Goal: Task Accomplishment & Management: Complete application form

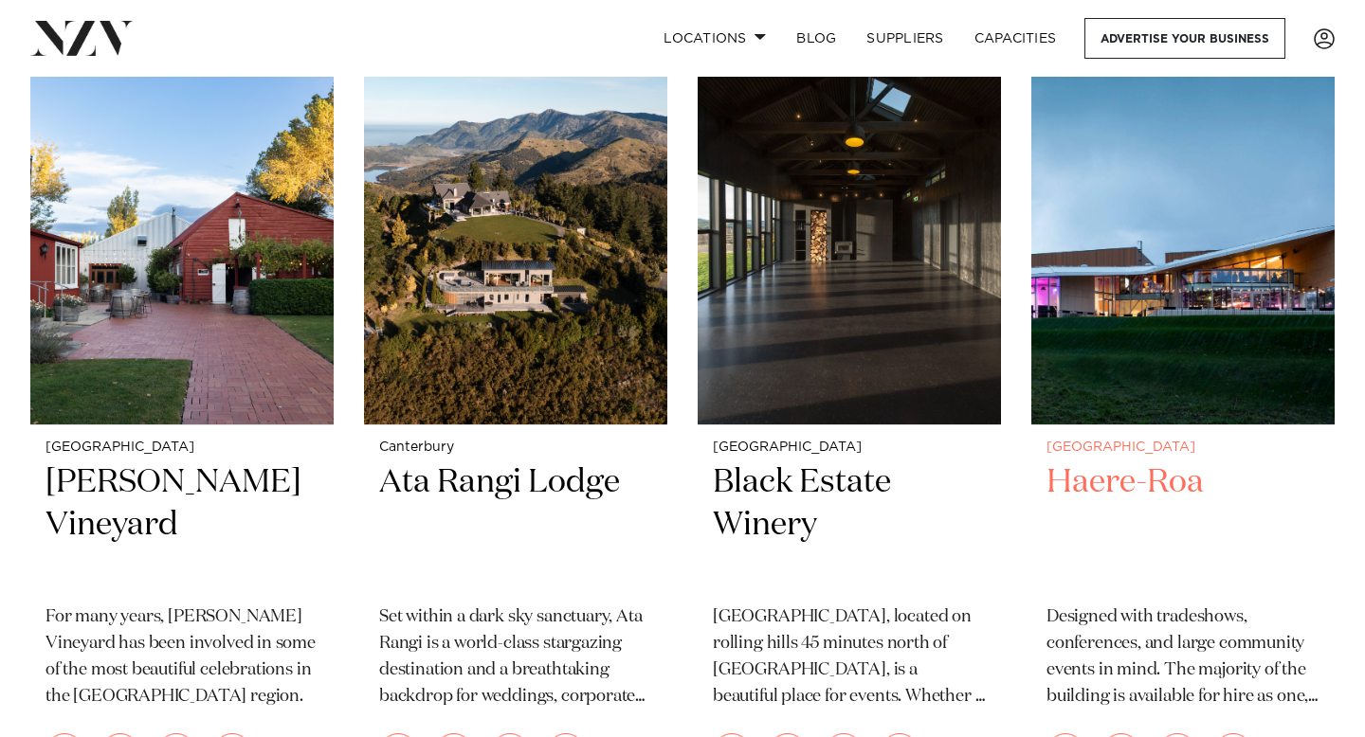
scroll to position [908, 0]
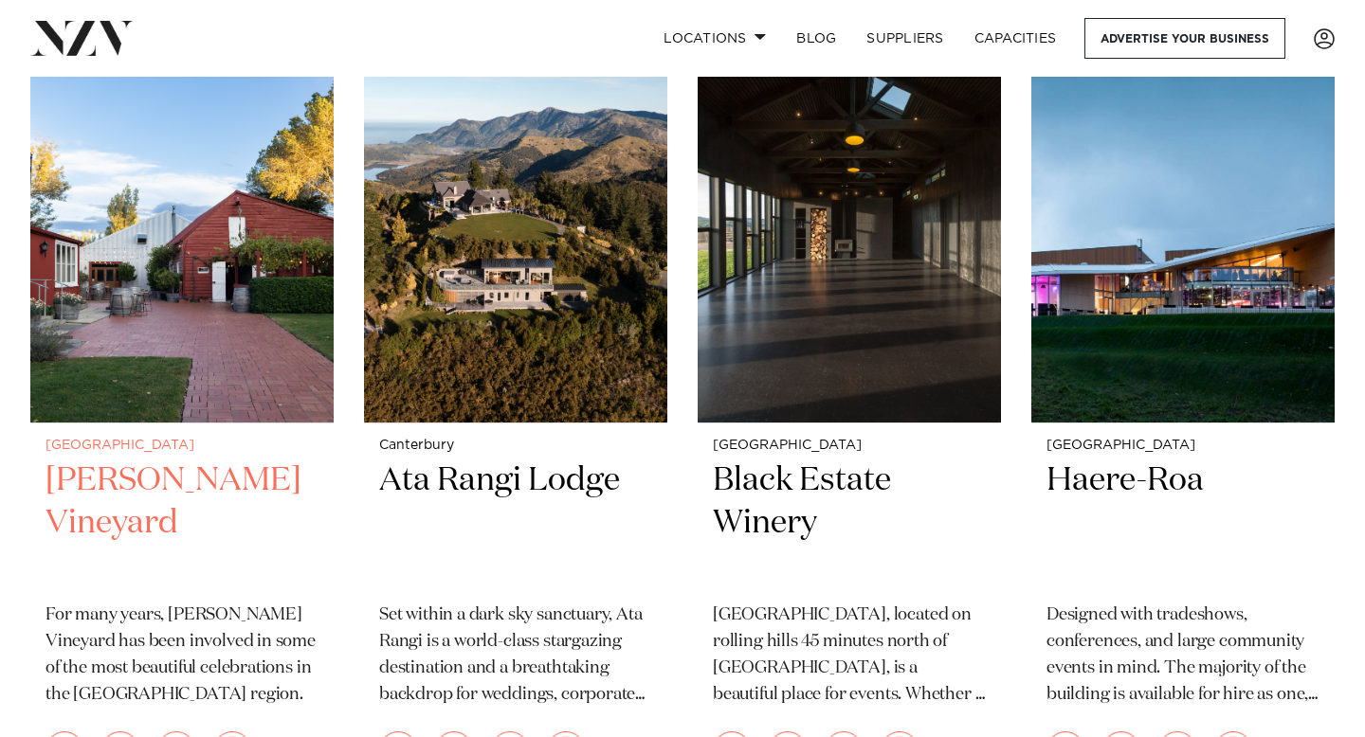
click at [225, 439] on small "[GEOGRAPHIC_DATA]" at bounding box center [181, 446] width 273 height 14
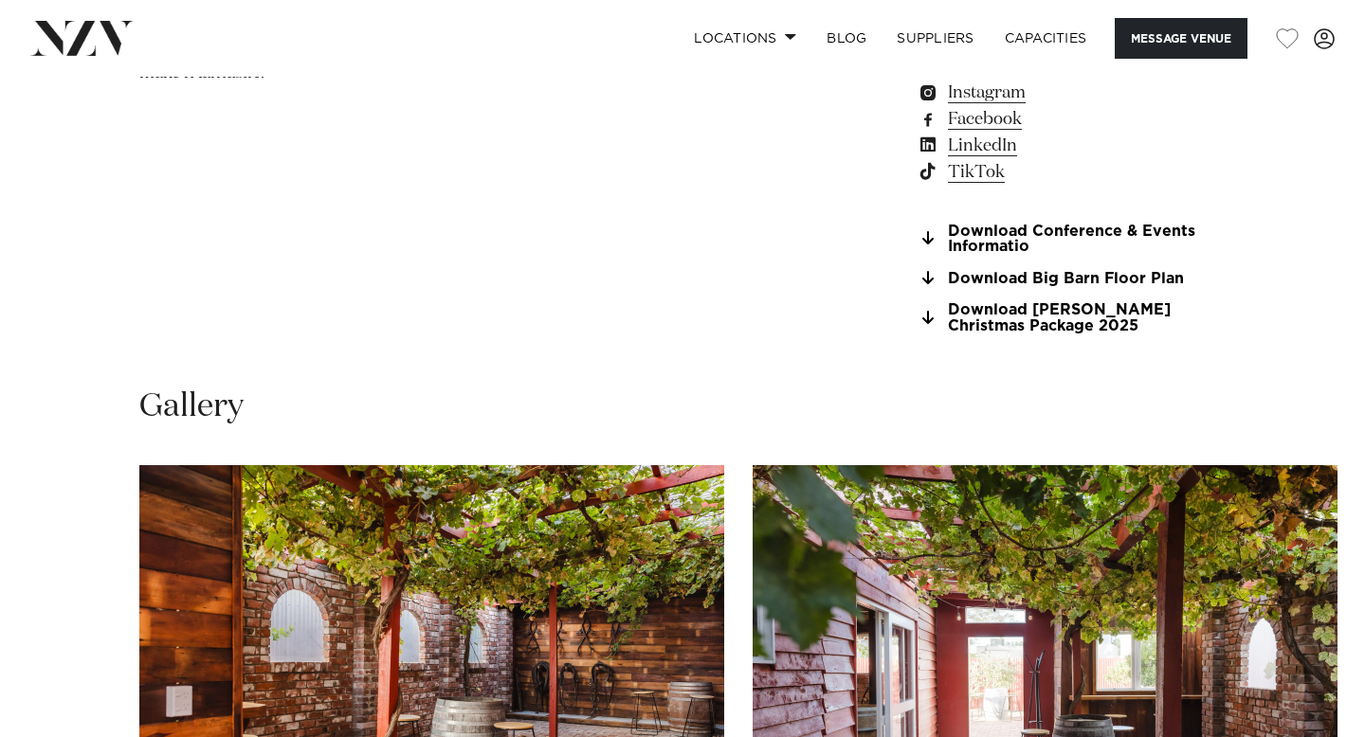
scroll to position [1560, 0]
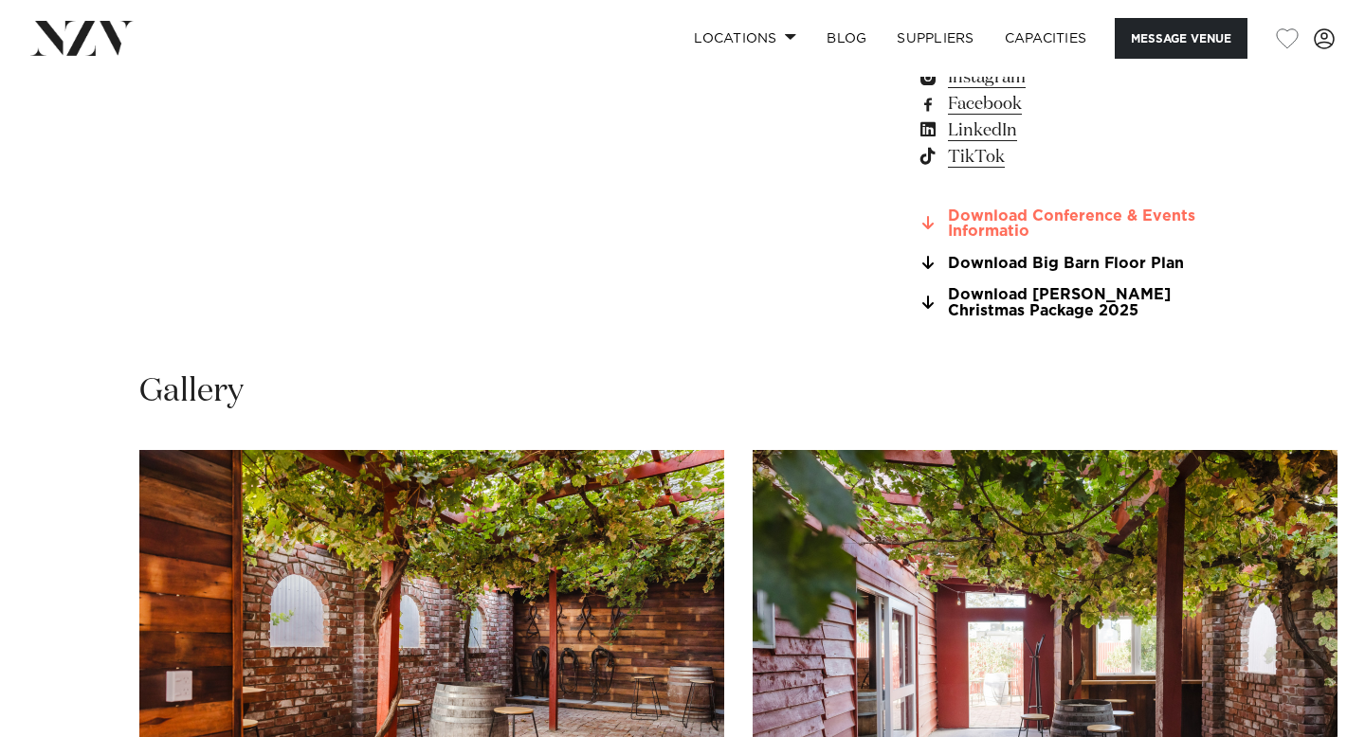
click at [1091, 214] on link "Download Conference & Events Informatio" at bounding box center [1070, 224] width 309 height 32
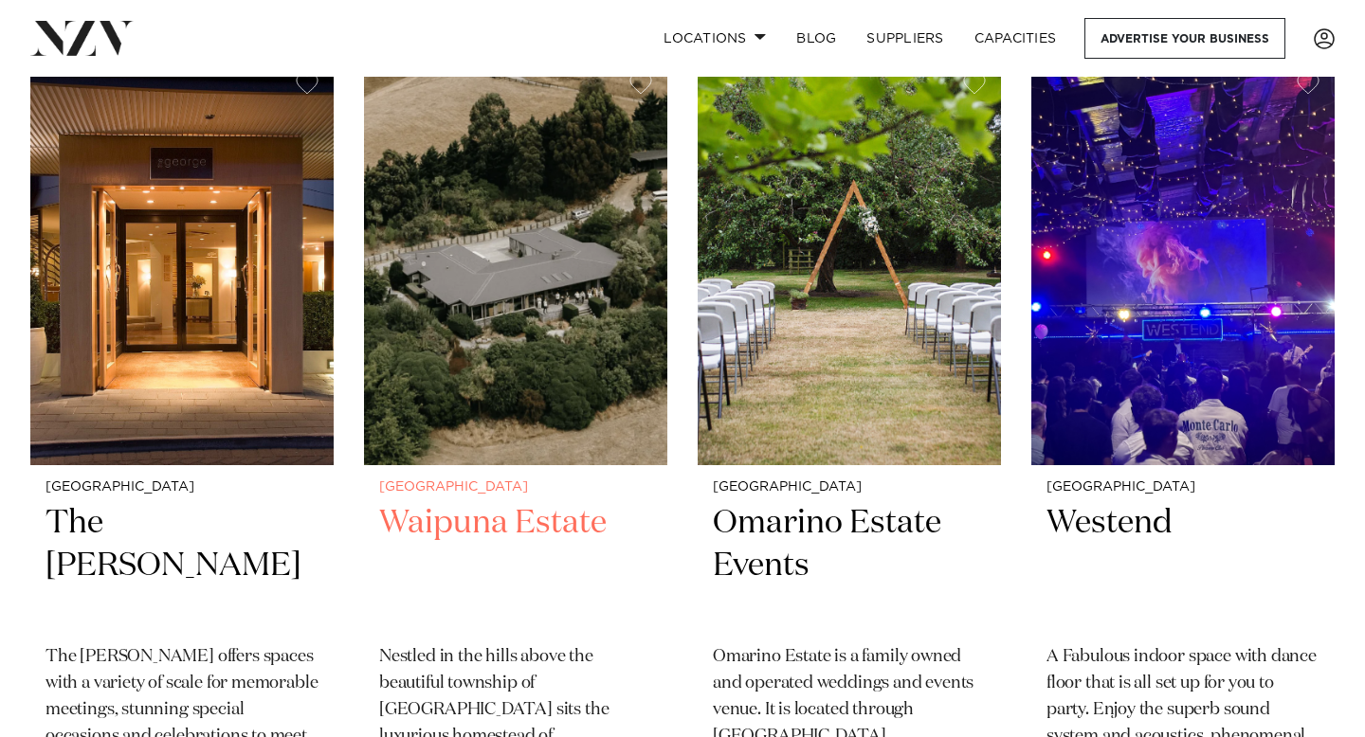
scroll to position [1664, 0]
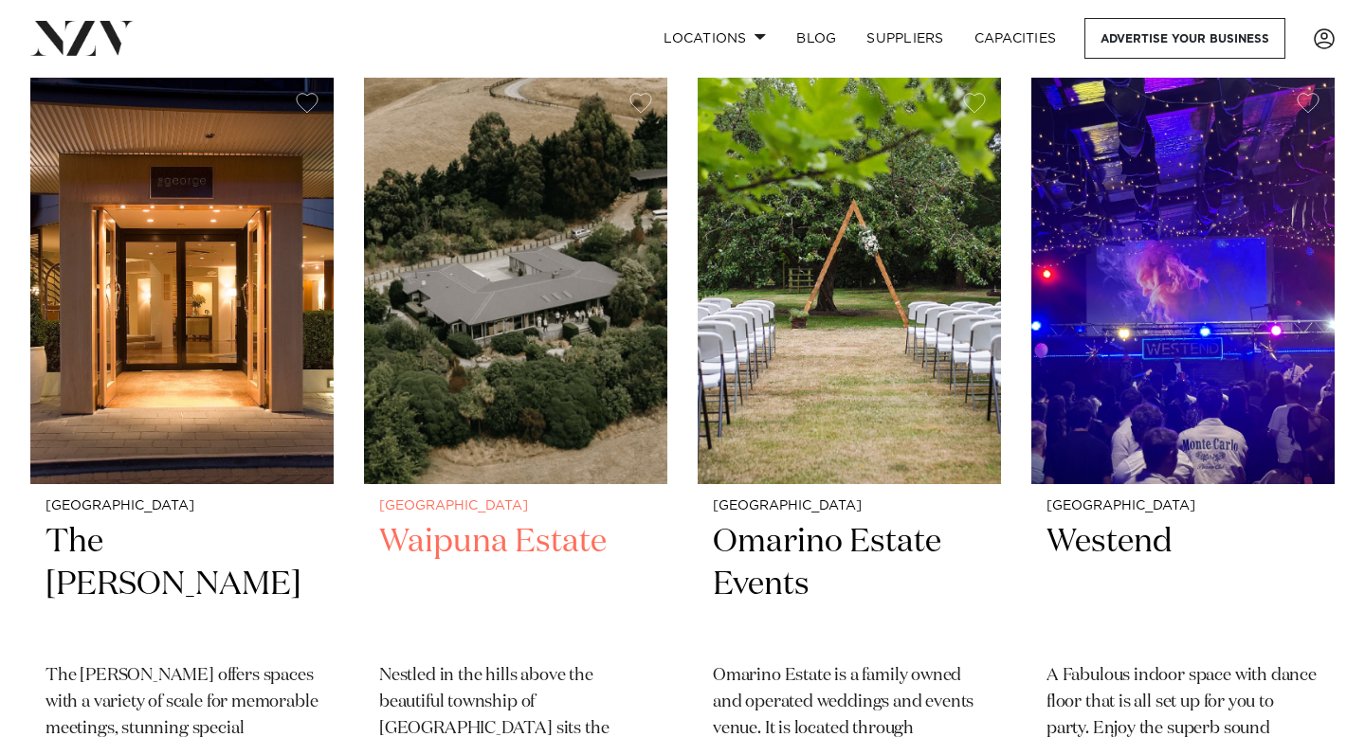
click at [557, 345] on img at bounding box center [515, 281] width 303 height 407
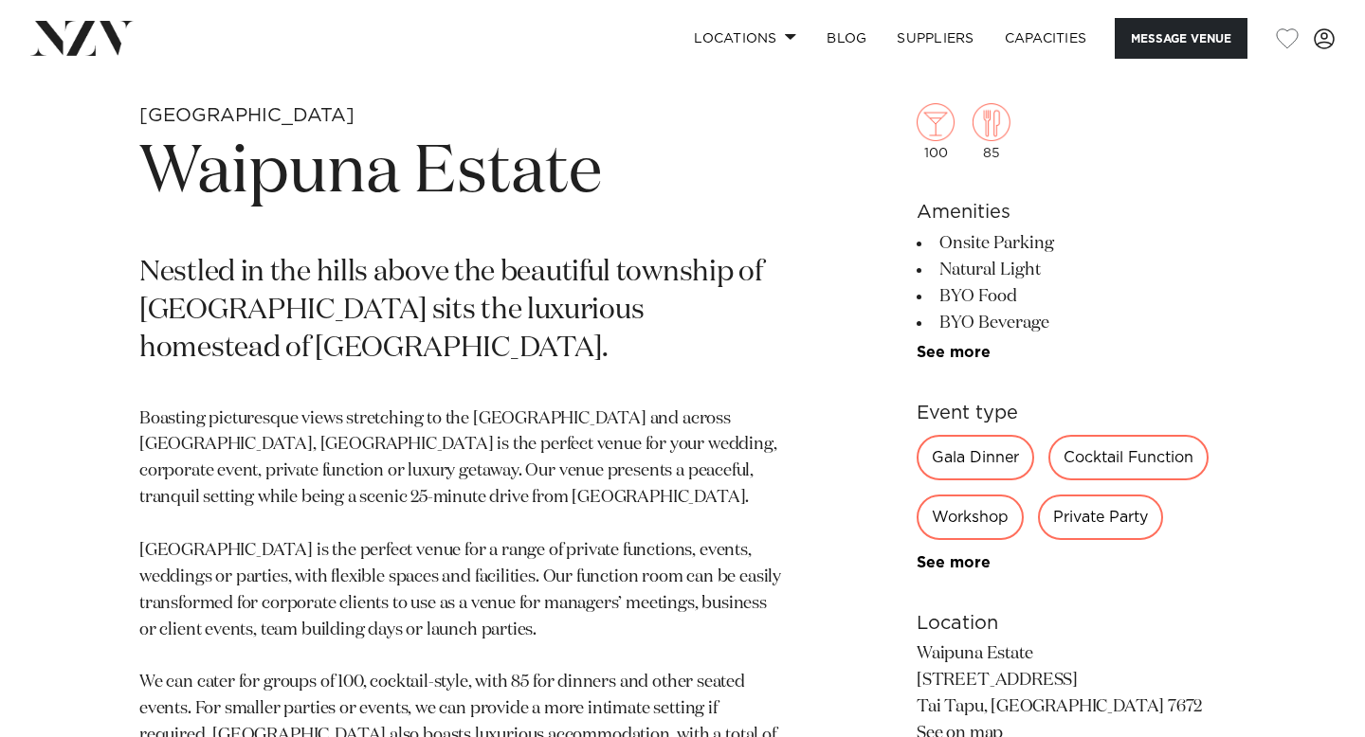
scroll to position [666, 0]
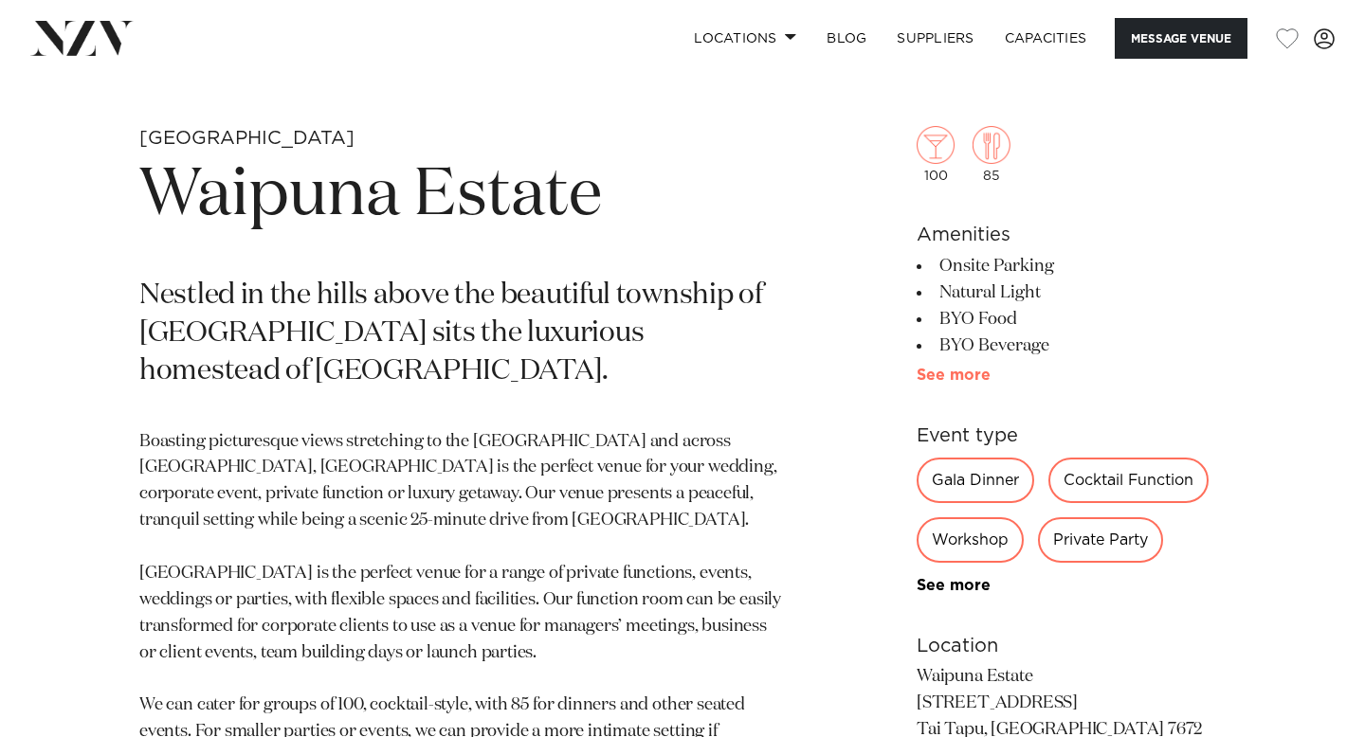
click at [964, 380] on link "See more" at bounding box center [990, 375] width 148 height 15
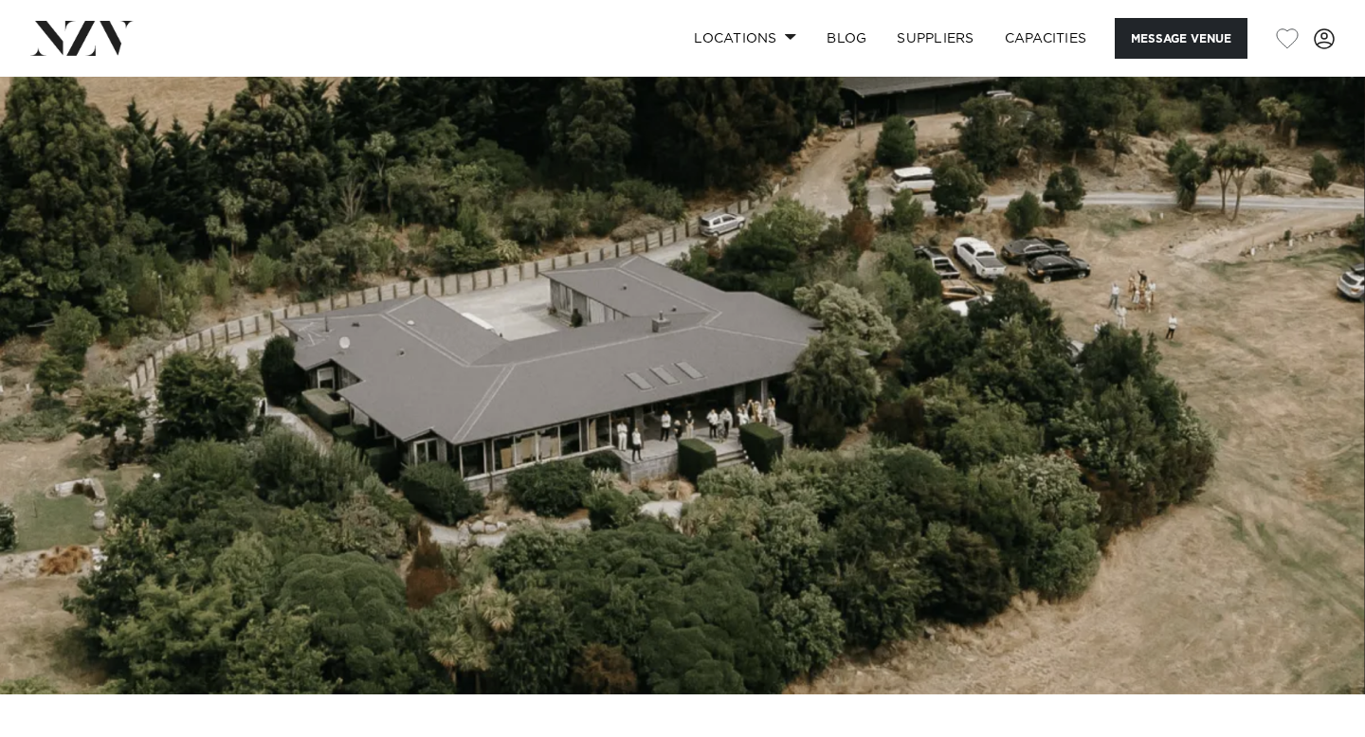
scroll to position [0, 0]
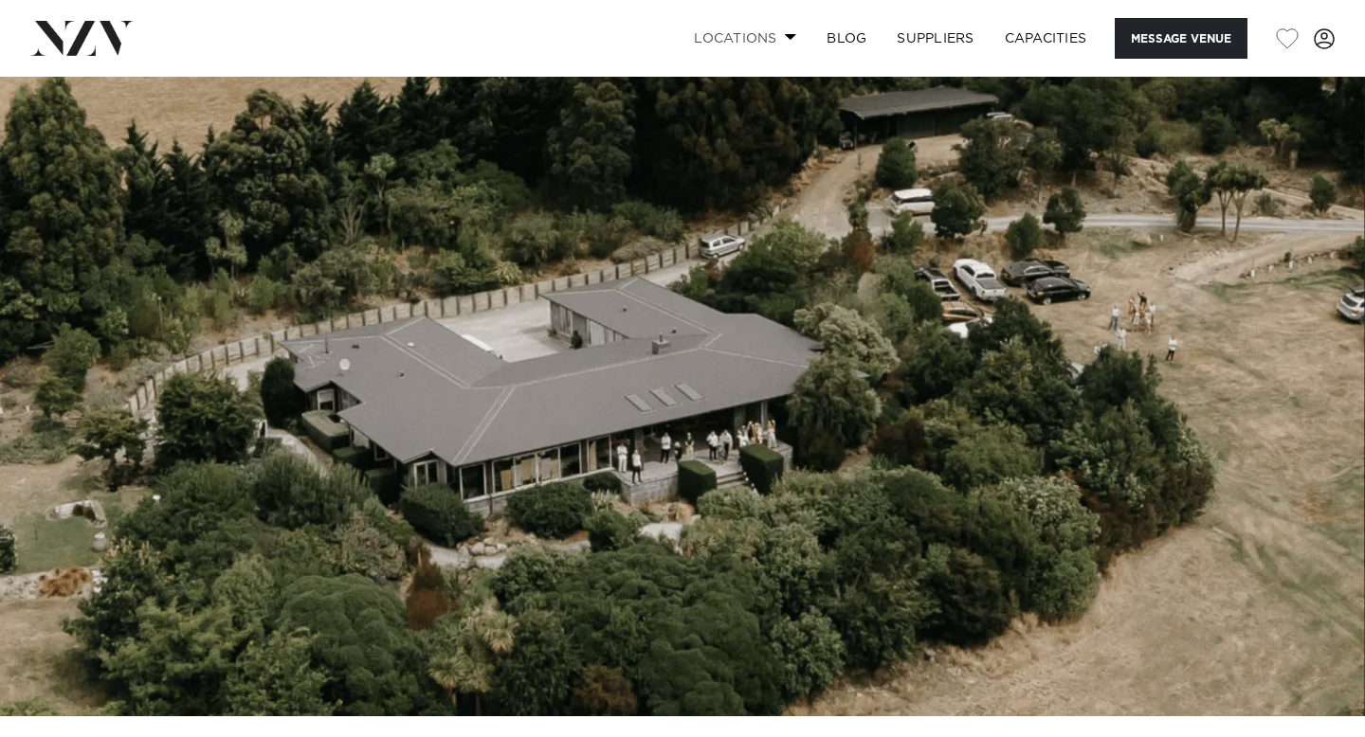
click at [764, 38] on link "Locations" at bounding box center [744, 38] width 133 height 41
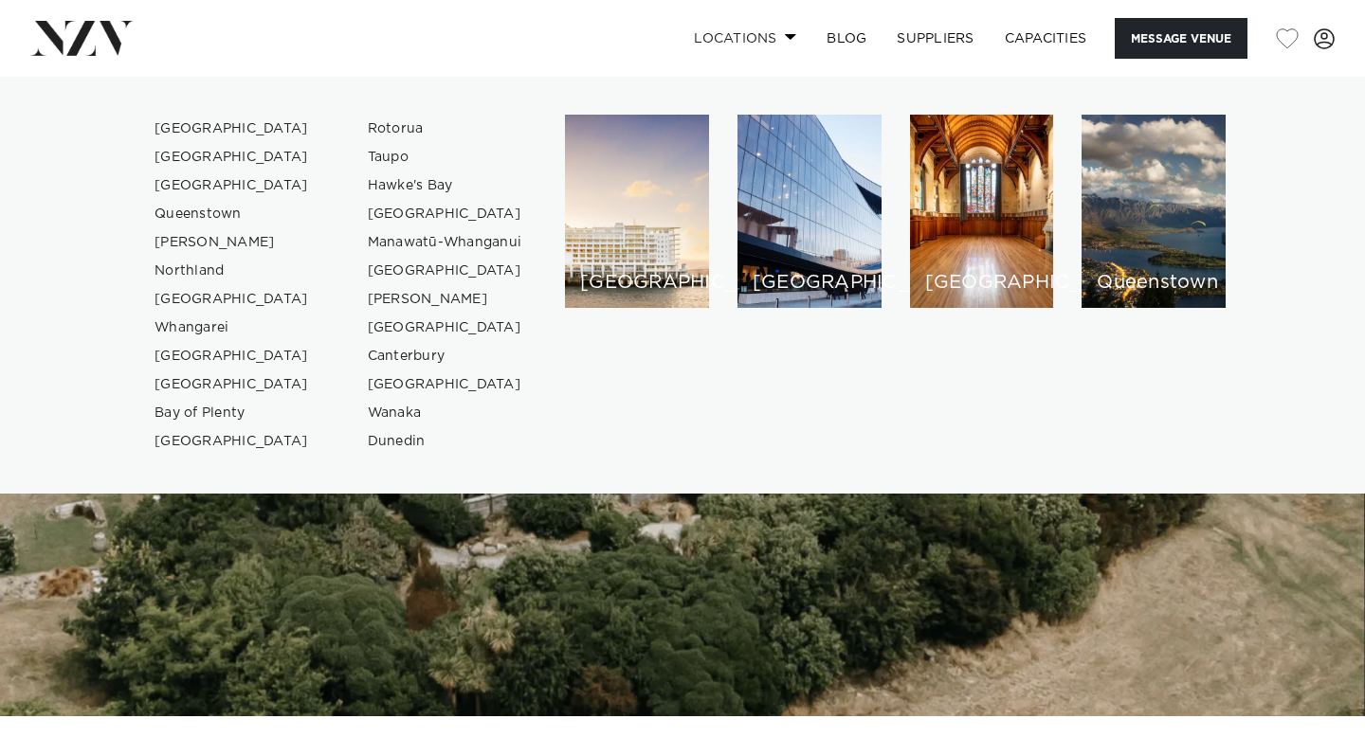
click at [764, 38] on link "Locations" at bounding box center [744, 38] width 133 height 41
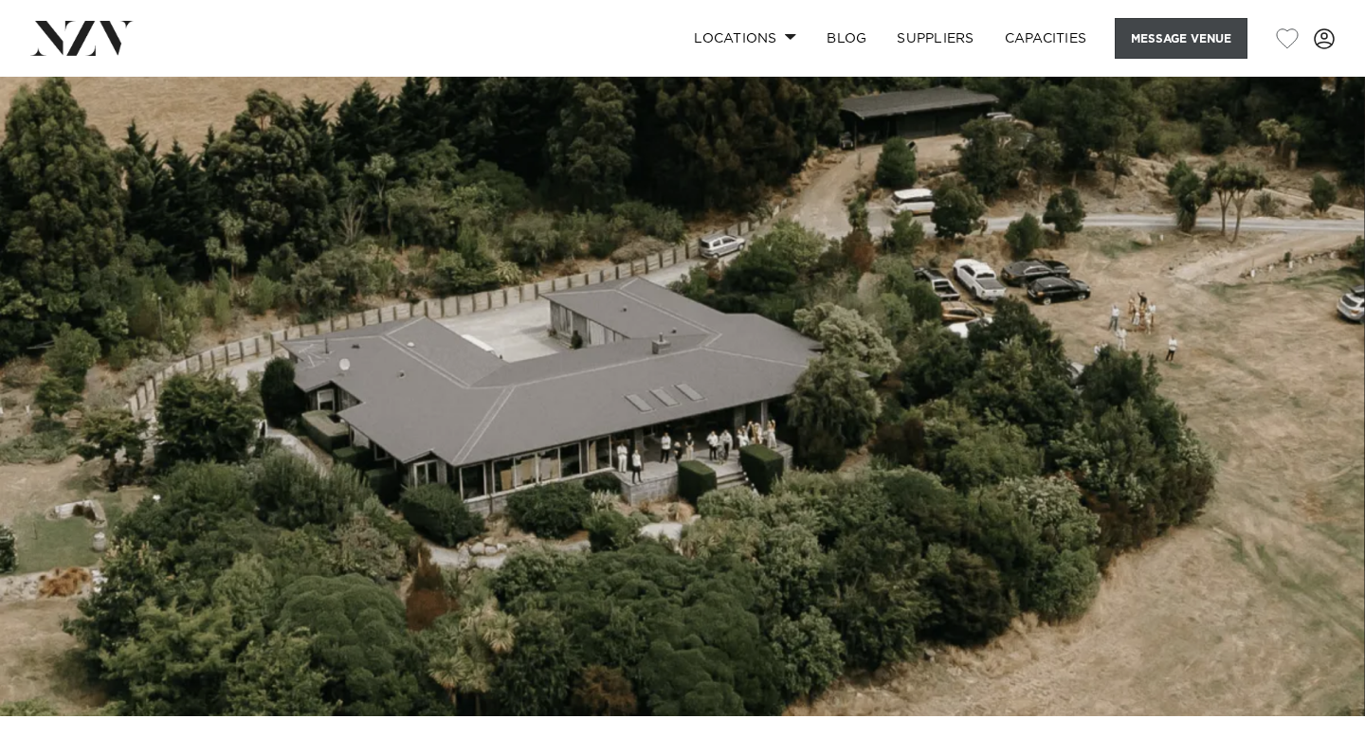
click at [1173, 37] on button "Message Venue" at bounding box center [1180, 38] width 133 height 41
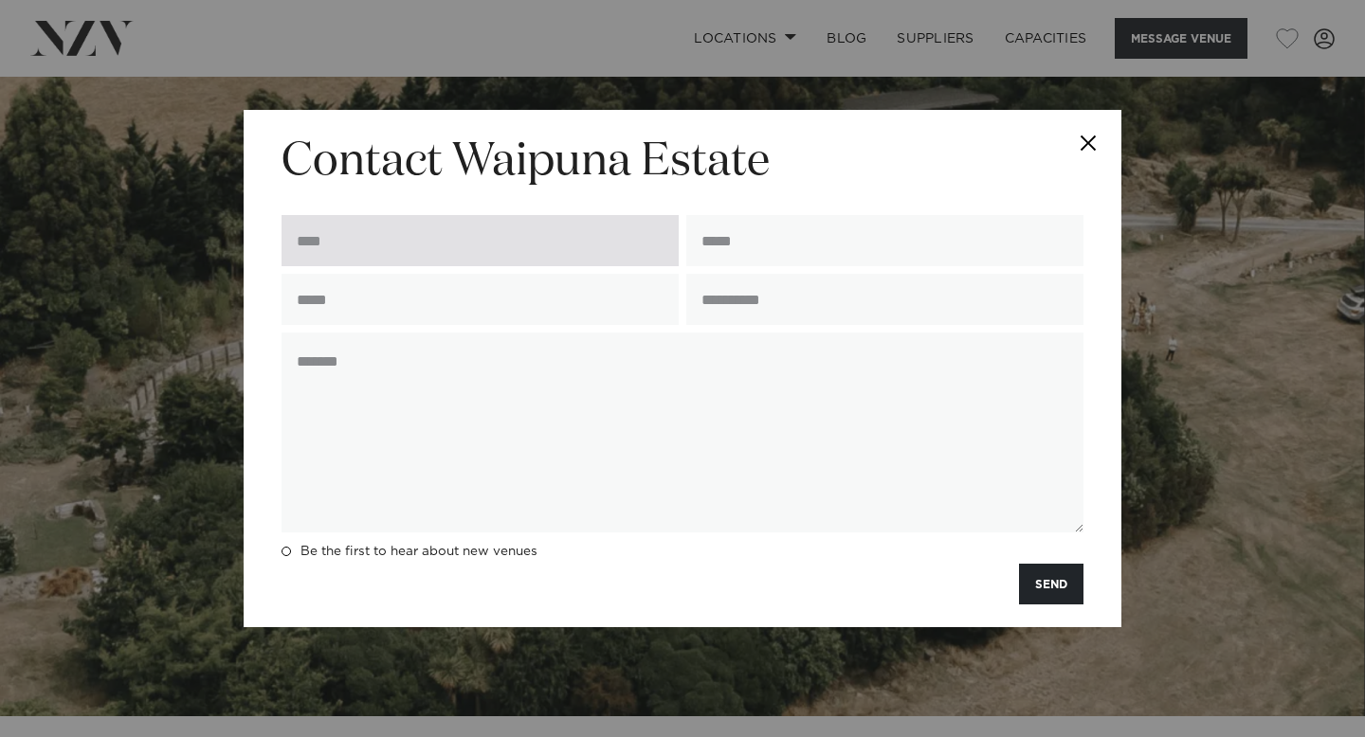
click at [544, 228] on input "text" at bounding box center [479, 240] width 397 height 51
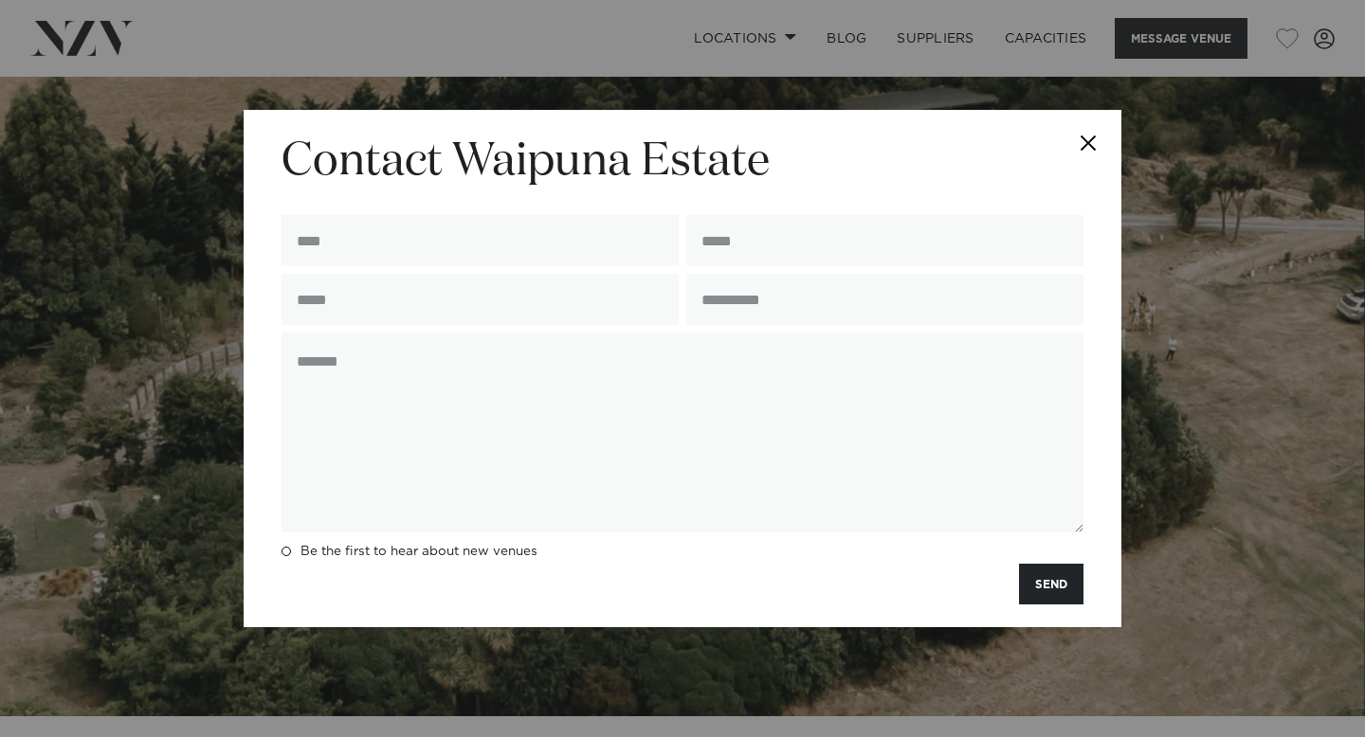
type input "**********"
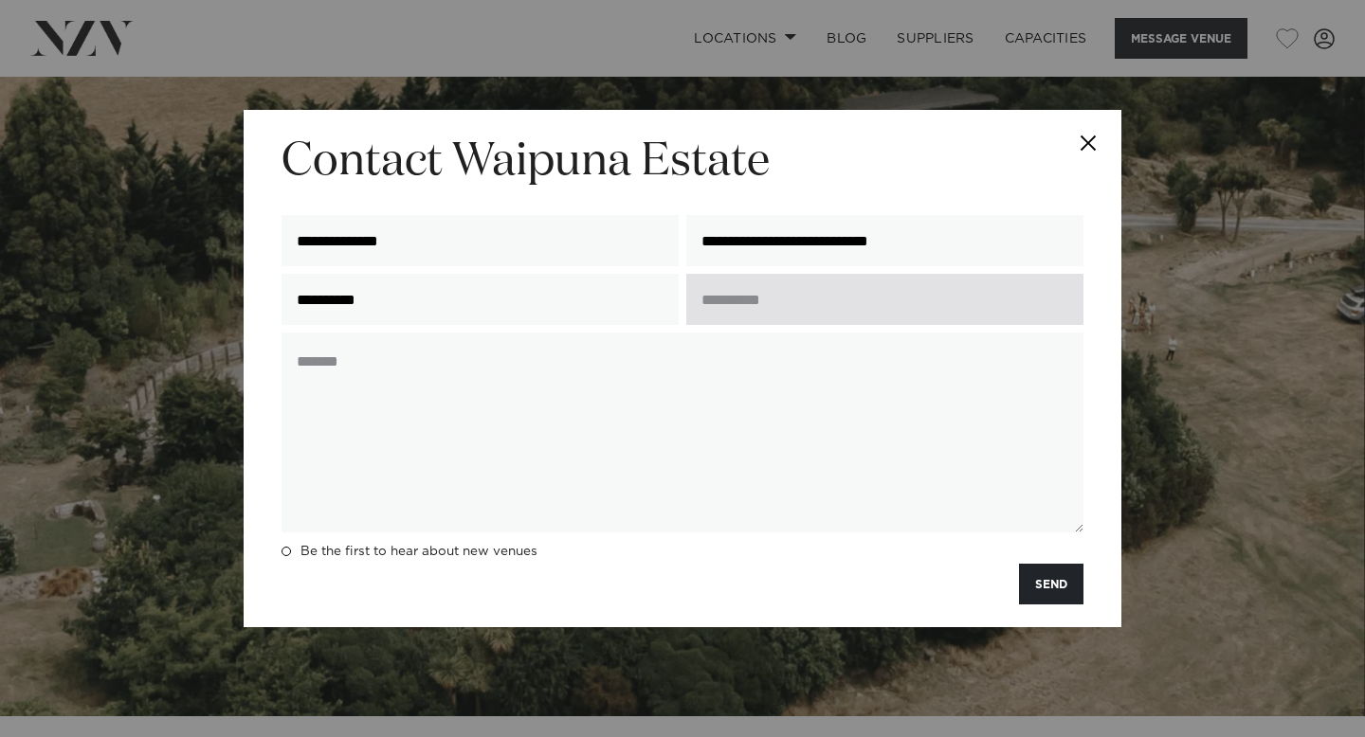
click at [767, 297] on input "text" at bounding box center [884, 299] width 397 height 51
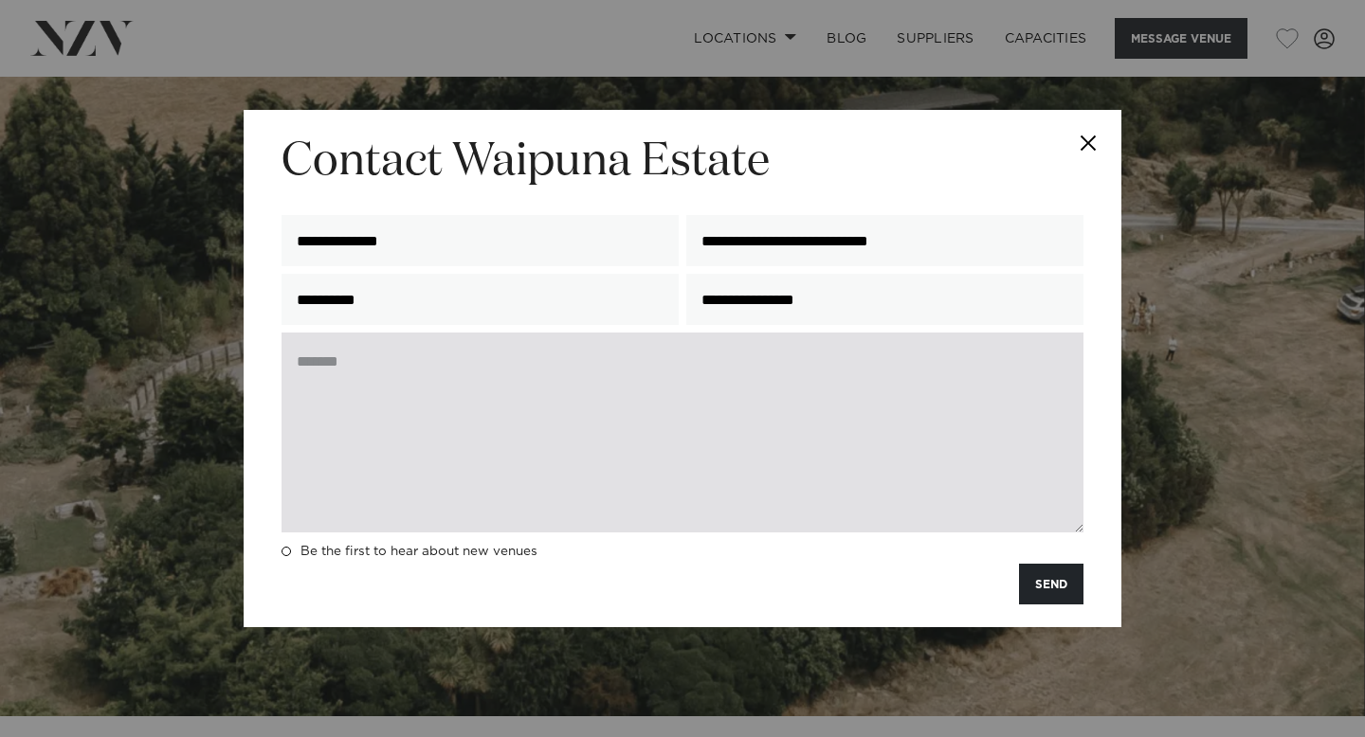
type input "**********"
click at [642, 433] on textarea at bounding box center [682, 433] width 802 height 200
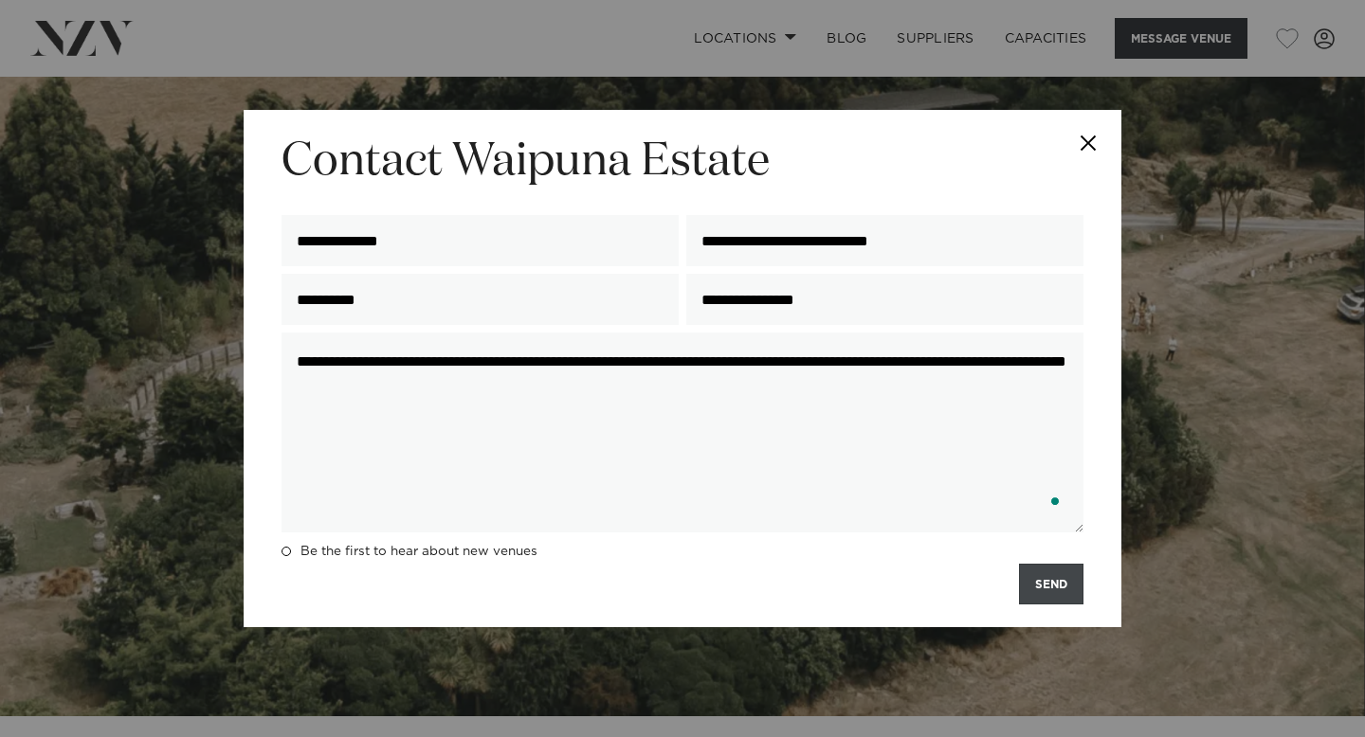
type textarea "**********"
click at [1031, 599] on button "SEND" at bounding box center [1051, 584] width 64 height 41
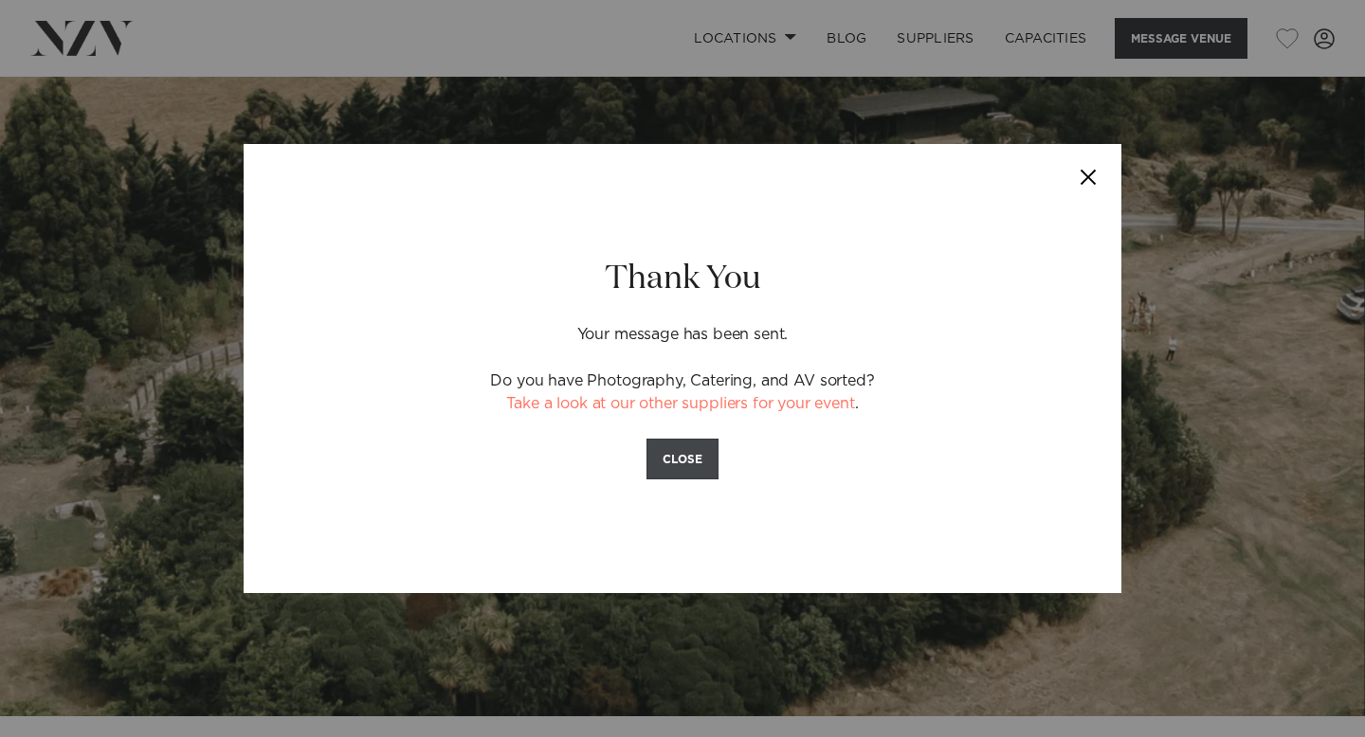
click at [692, 461] on button "CLOSE" at bounding box center [682, 459] width 72 height 41
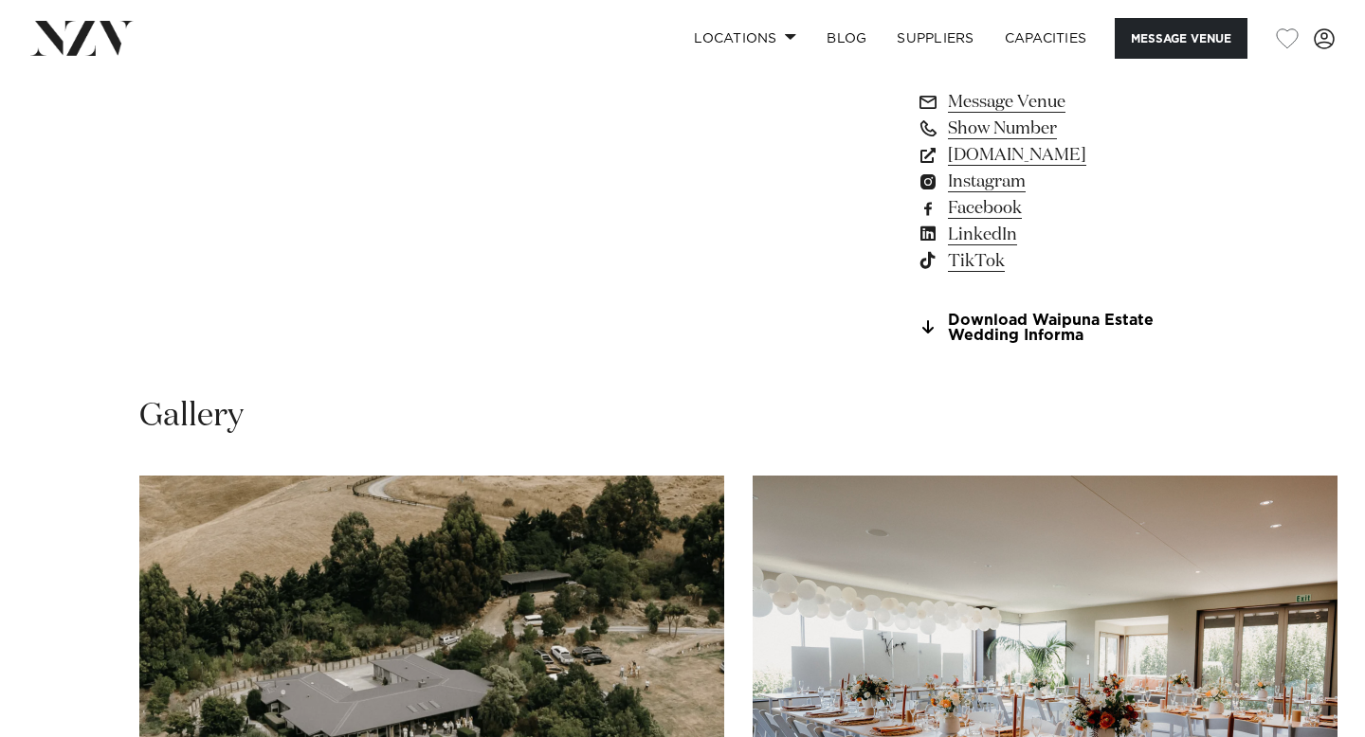
scroll to position [1875, 0]
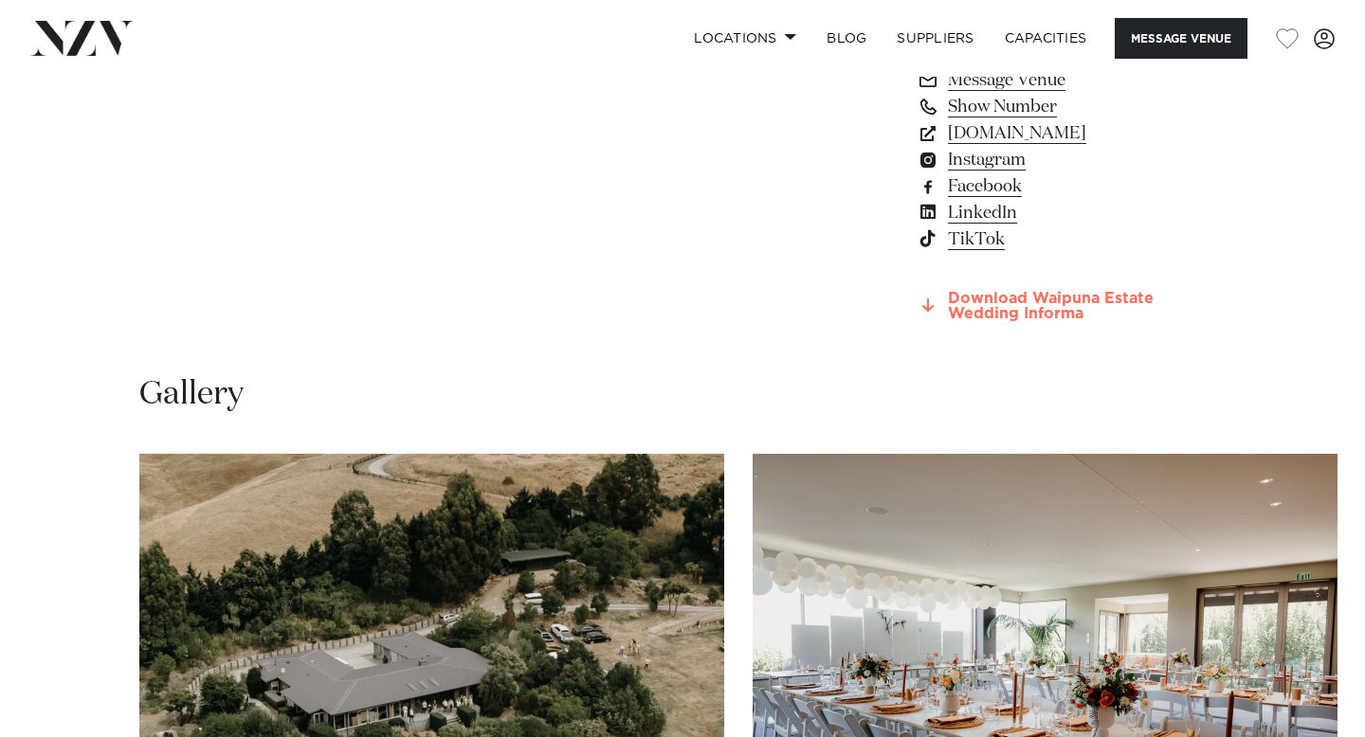
click at [979, 317] on link "Download Waipuna Estate Wedding Informa" at bounding box center [1070, 307] width 309 height 32
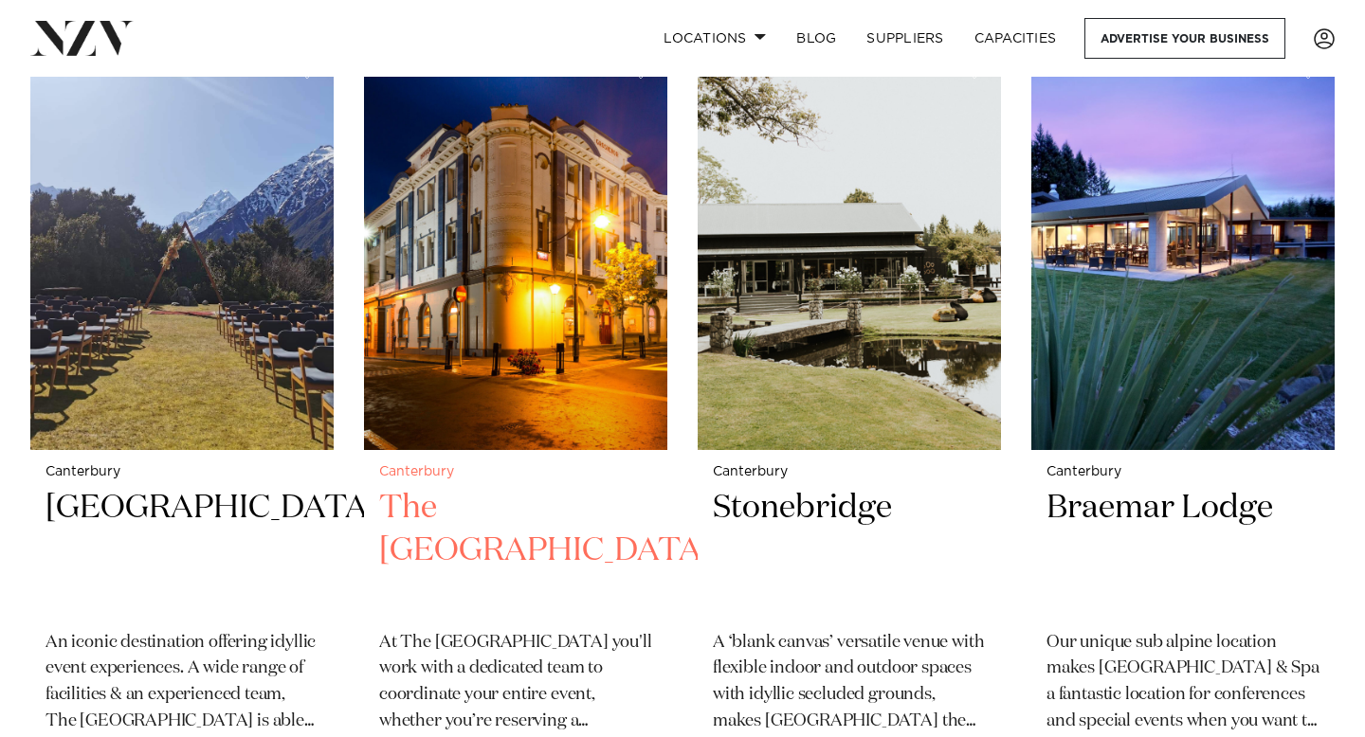
scroll to position [3356, 0]
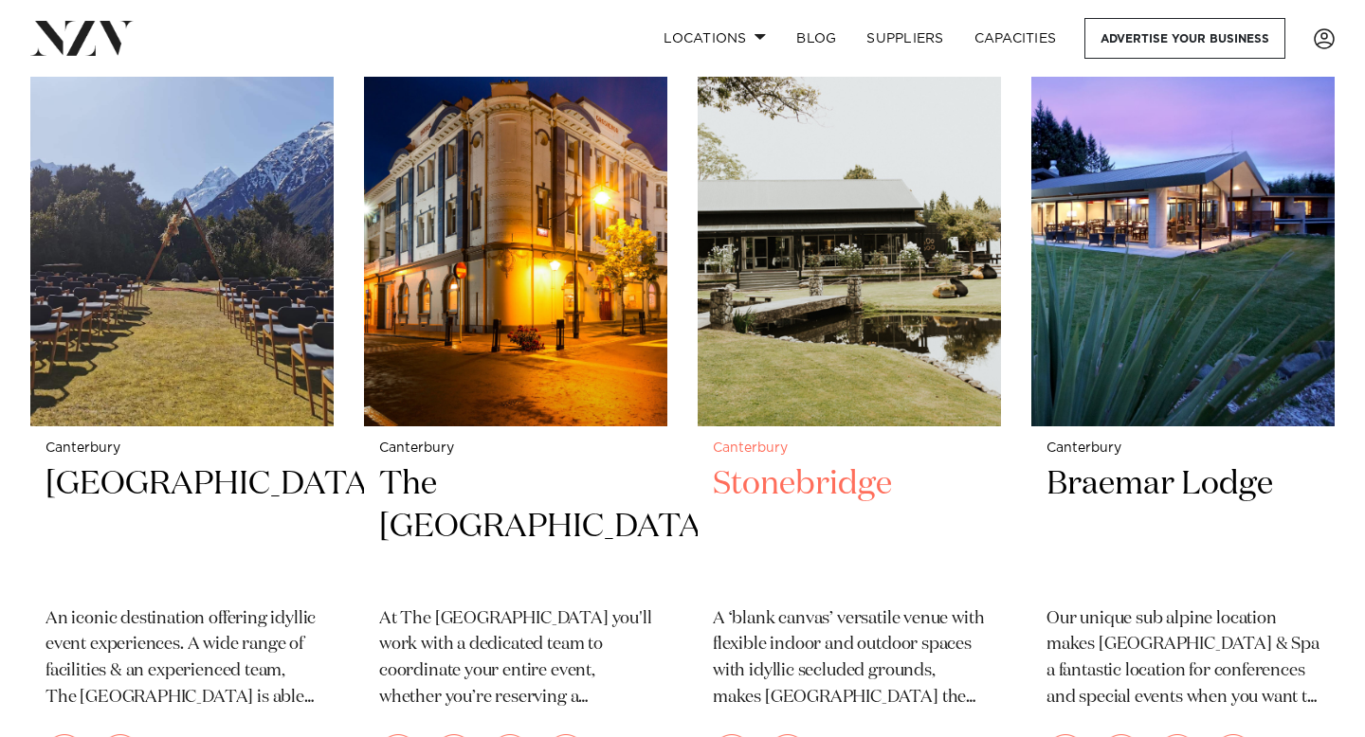
click at [831, 327] on img at bounding box center [848, 223] width 303 height 407
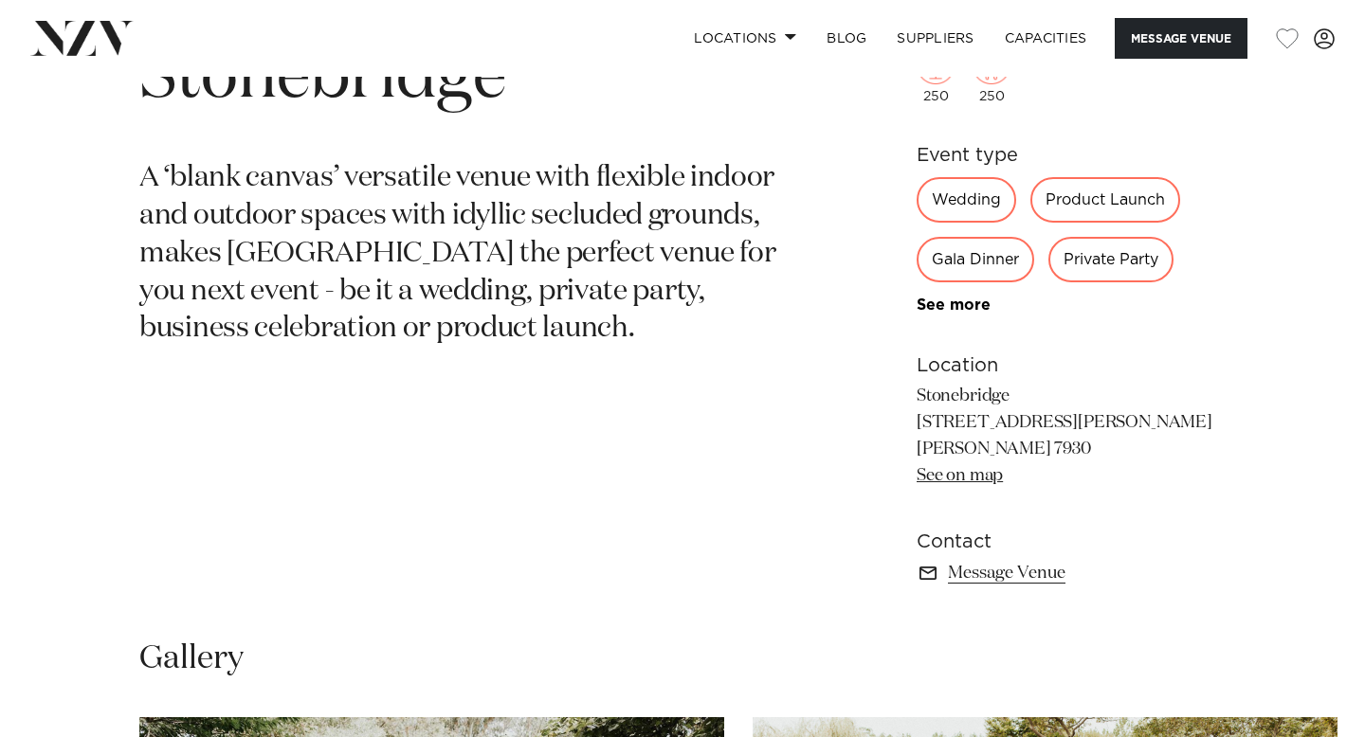
scroll to position [787, 0]
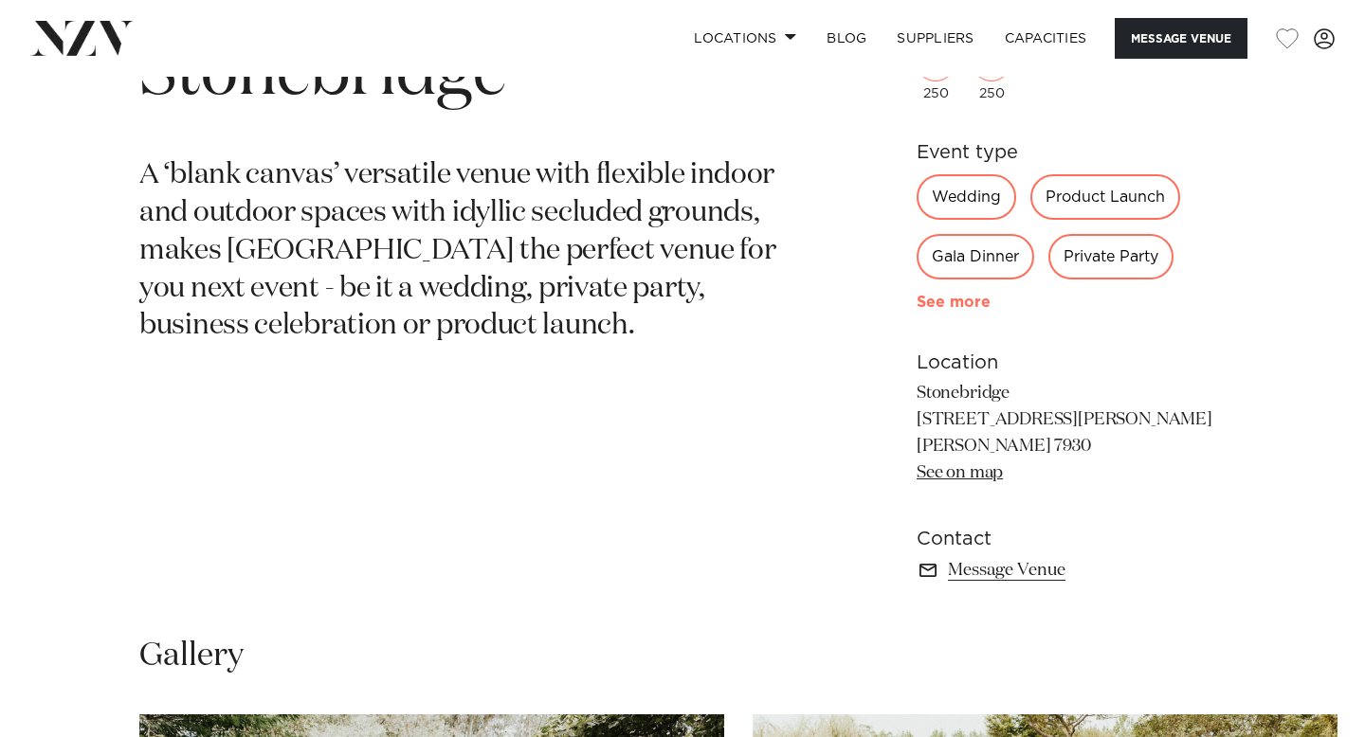
click at [962, 307] on link "See more" at bounding box center [990, 302] width 148 height 15
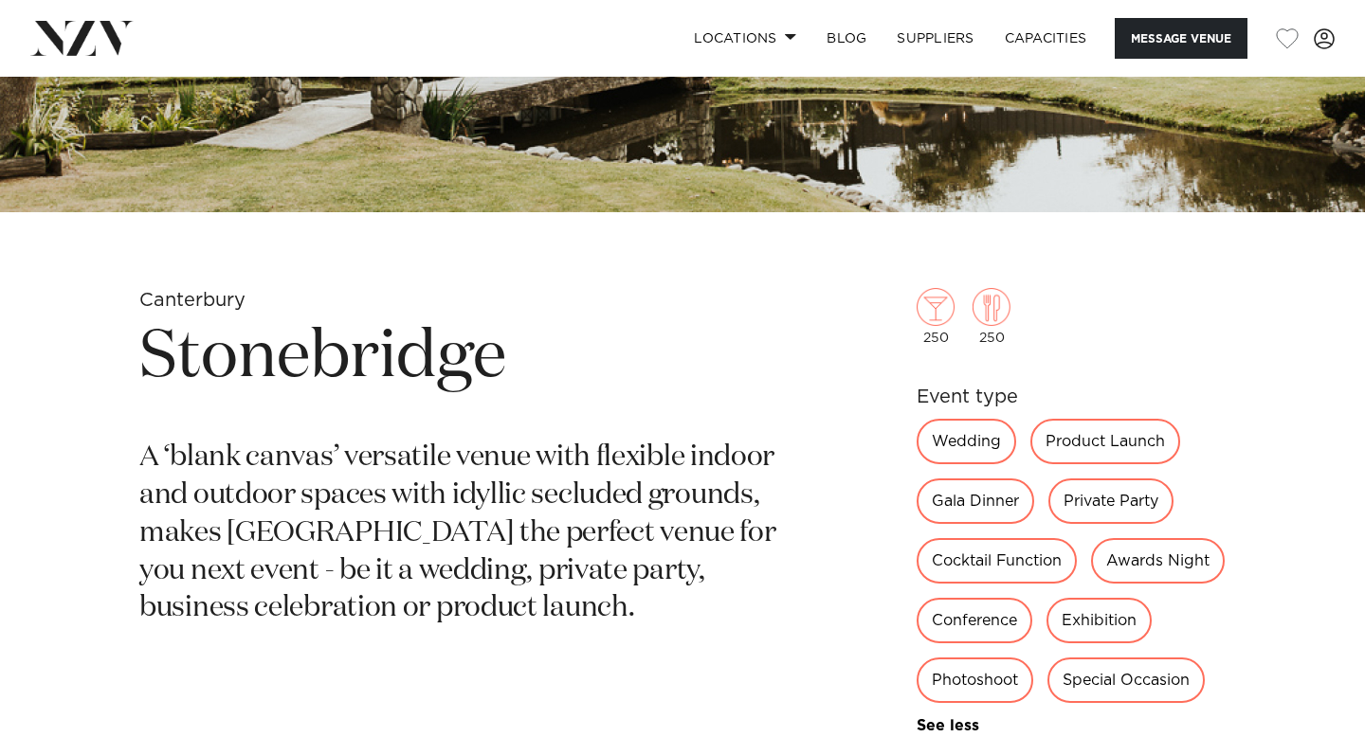
scroll to position [540, 0]
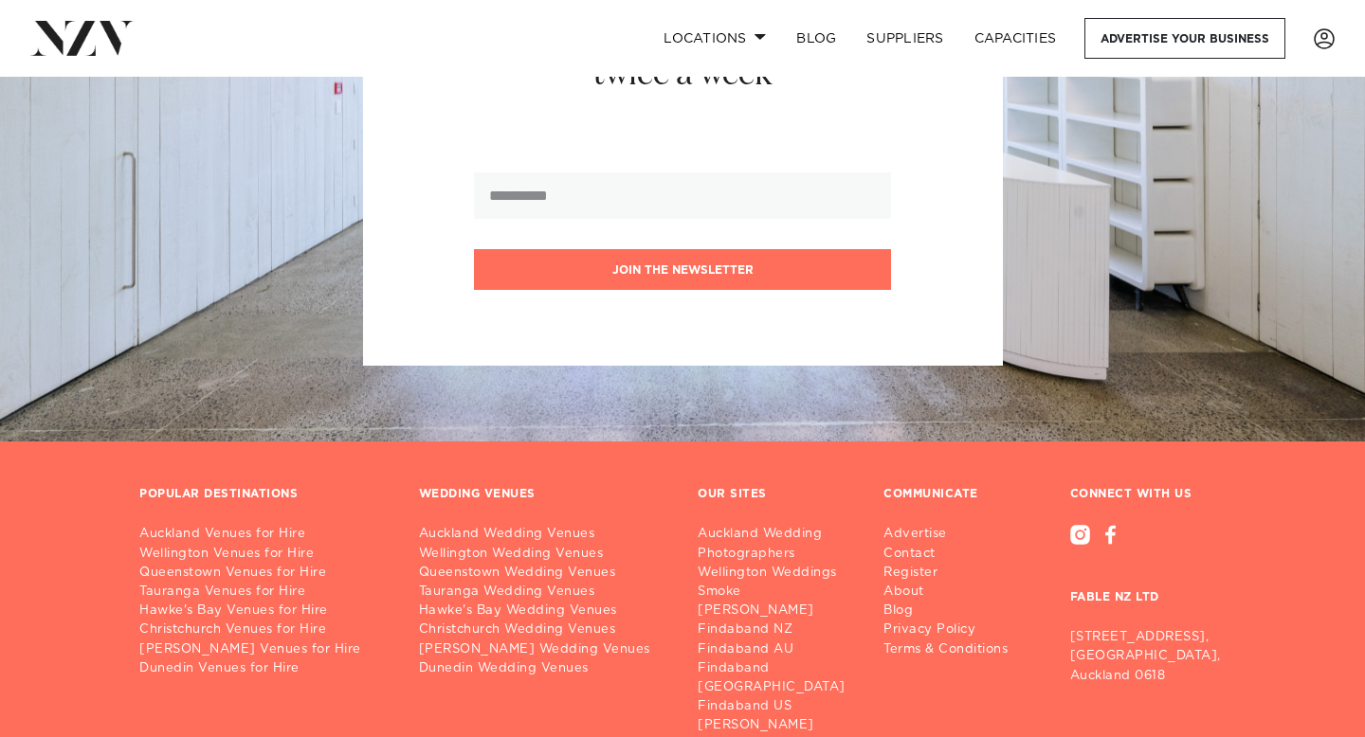
scroll to position [5291, 0]
